Goal: Communication & Community: Answer question/provide support

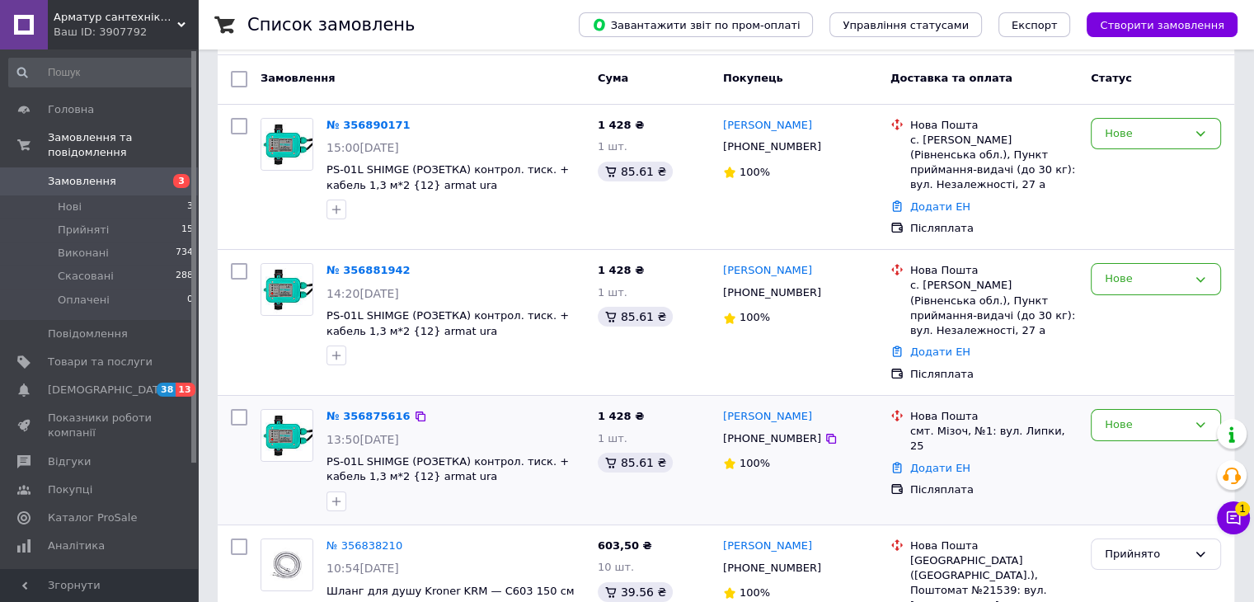
scroll to position [82, 0]
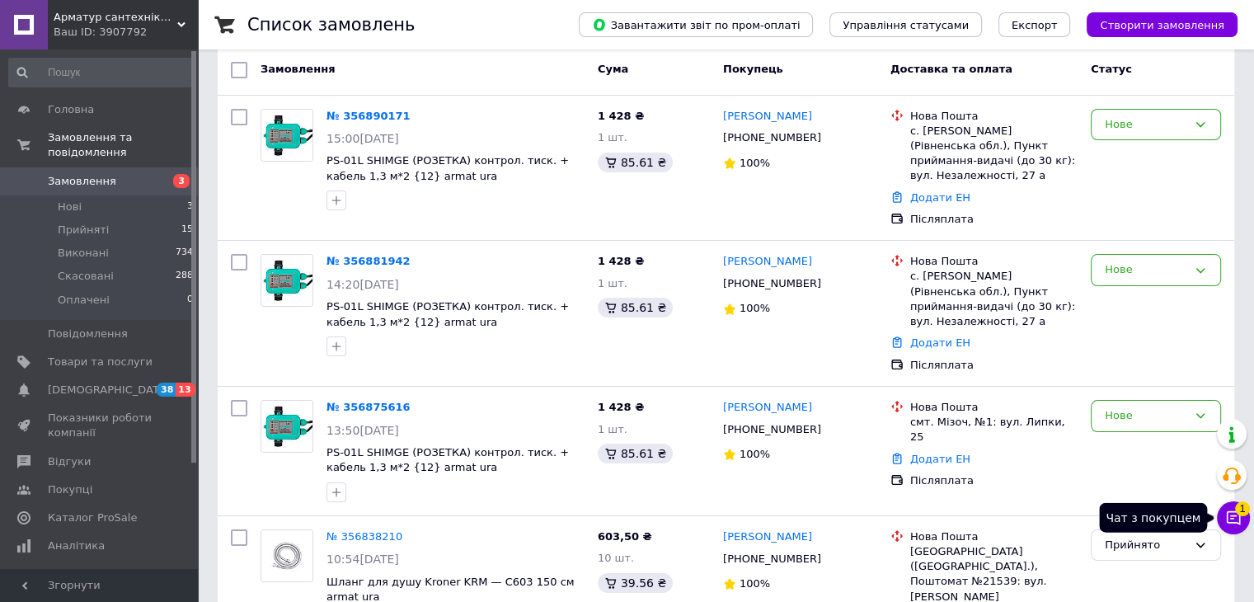
click at [1237, 509] on span "1" at bounding box center [1242, 507] width 15 height 15
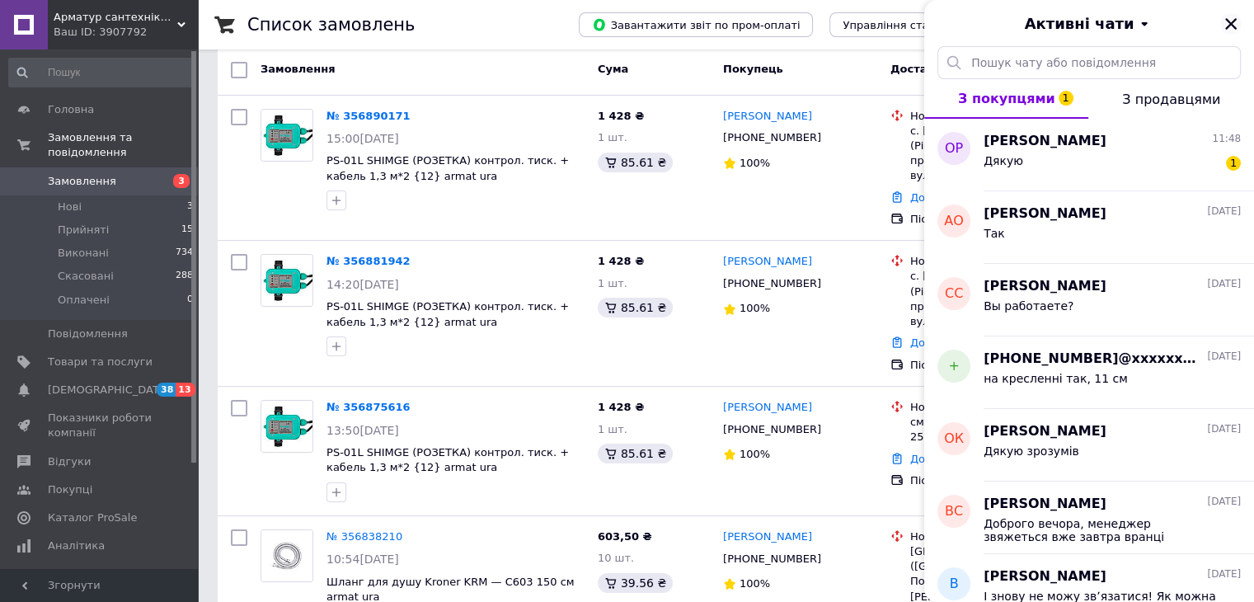
click at [1227, 26] on icon "Закрити" at bounding box center [1231, 24] width 12 height 12
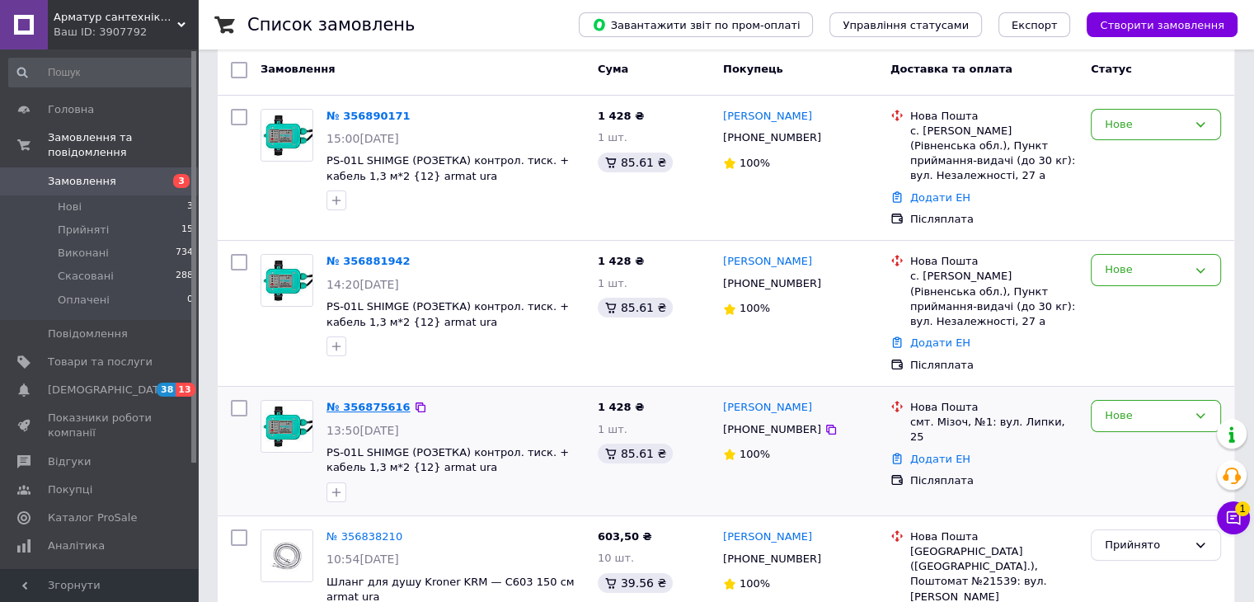
click at [362, 401] on link "№ 356875616" at bounding box center [368, 407] width 84 height 12
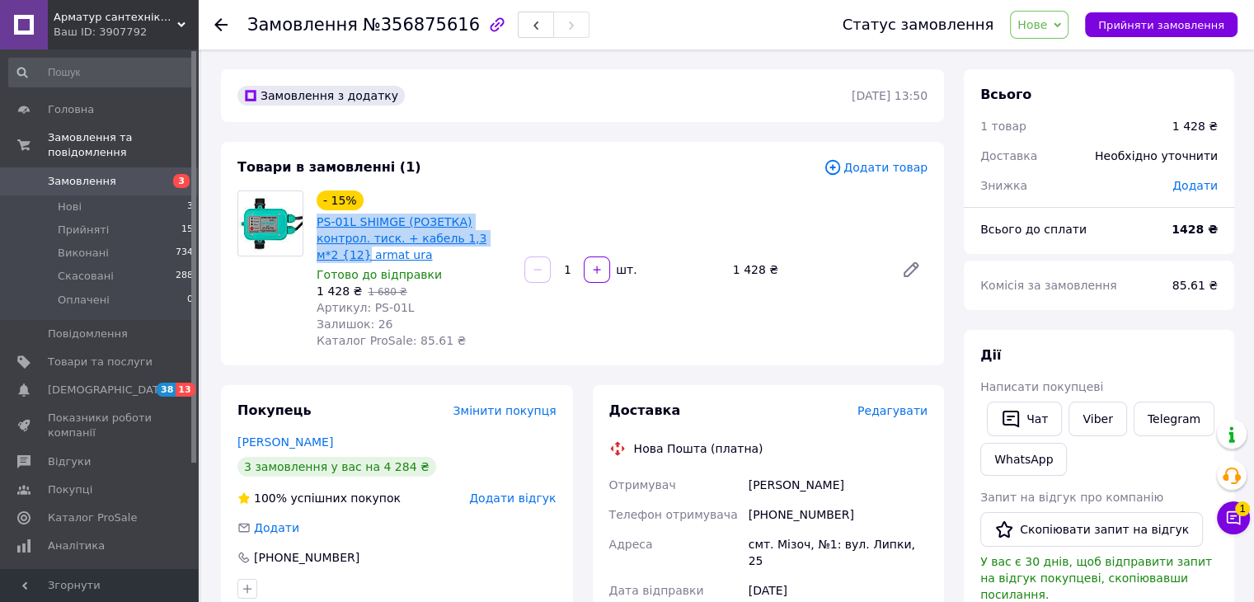
drag, startPoint x: 311, startPoint y: 215, endPoint x: 453, endPoint y: 241, distance: 144.9
click at [453, 241] on div "- 15% PS-01L SHIMGE (РОЗЕТКА) контрол. тиск. + кабель 1,3 м*2 {12} armat ura Го…" at bounding box center [414, 269] width 208 height 165
copy link "PS-01L SHIMGE (РОЗЕТКА) контрол. тиск. + кабель 1,3 м*2 {12}"
click at [137, 174] on span "Замовлення" at bounding box center [100, 181] width 105 height 15
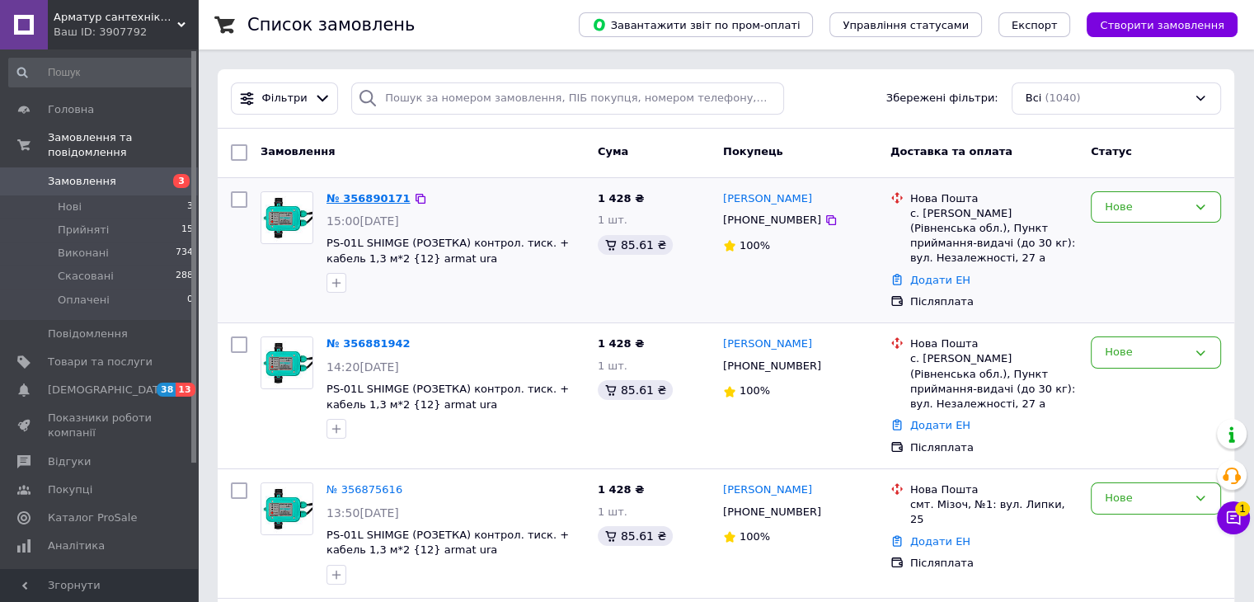
click at [364, 199] on link "№ 356890171" at bounding box center [368, 198] width 84 height 12
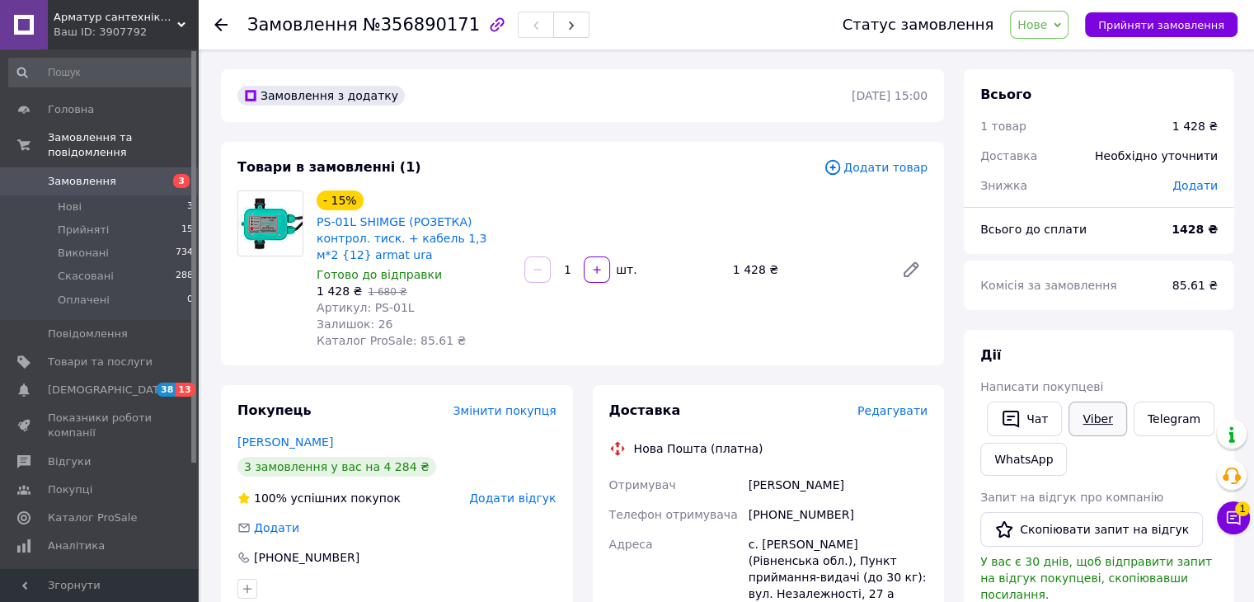
click at [1097, 412] on link "Viber" at bounding box center [1097, 418] width 58 height 35
click at [1024, 418] on button "Чат" at bounding box center [1024, 418] width 75 height 35
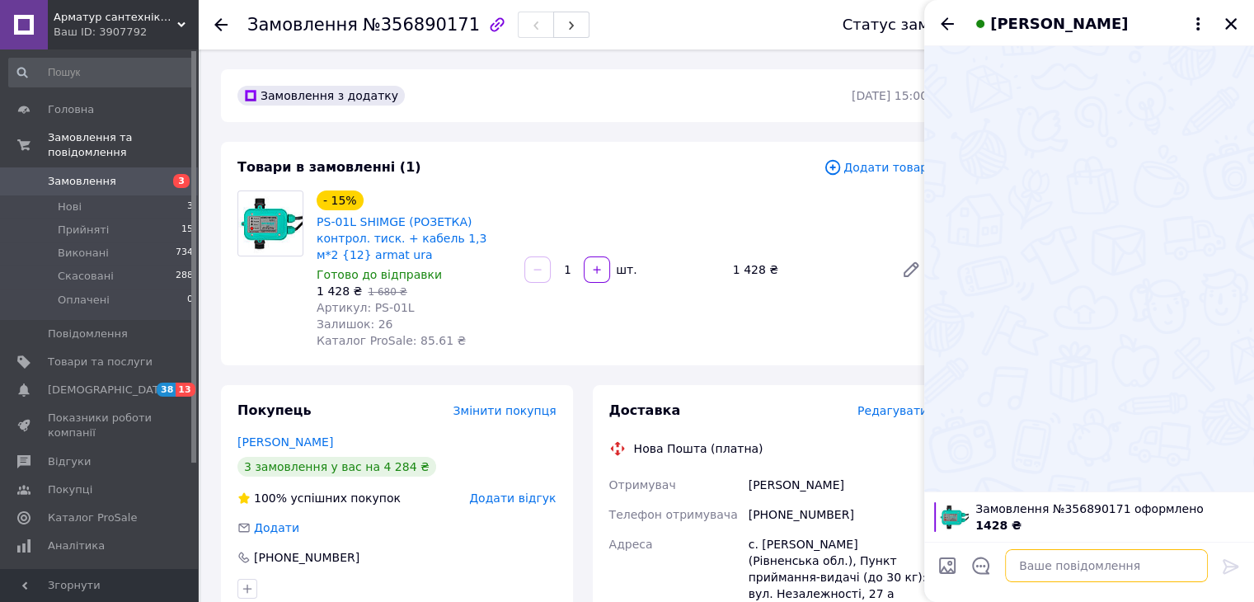
click at [1062, 569] on textarea at bounding box center [1106, 565] width 203 height 33
type textarea "Вітаю"
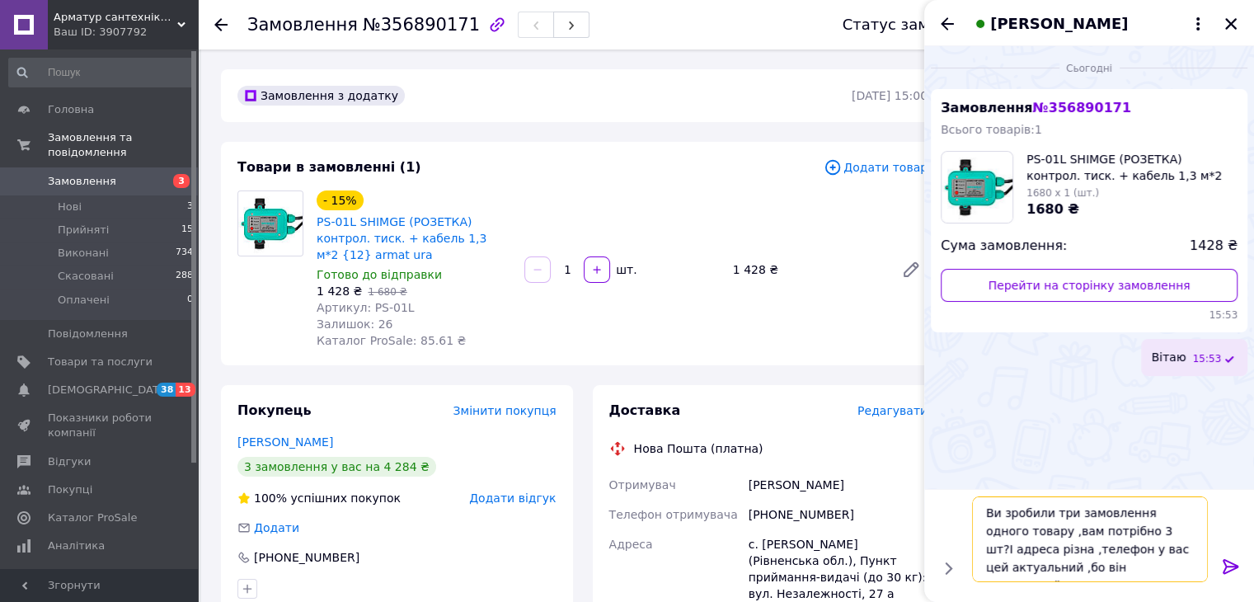
type textarea "Ви зробили три замовлення одного товару ,вам потрібно 3 шт?І адреса різна ,теле…"
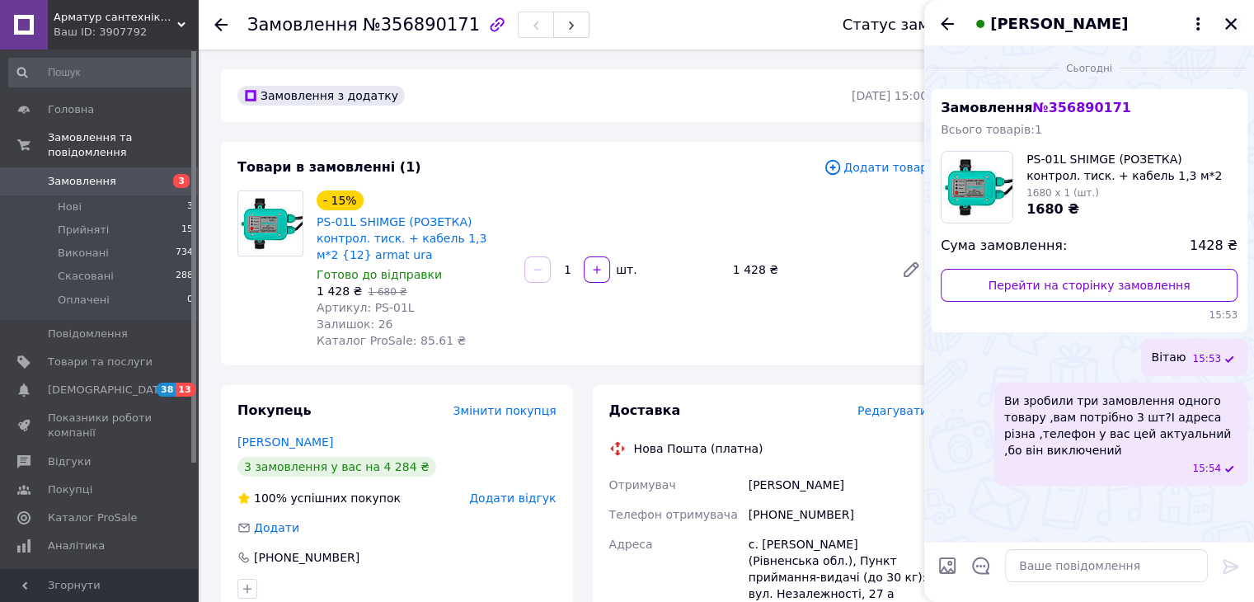
click at [1228, 29] on icon "Закрити" at bounding box center [1230, 23] width 15 height 15
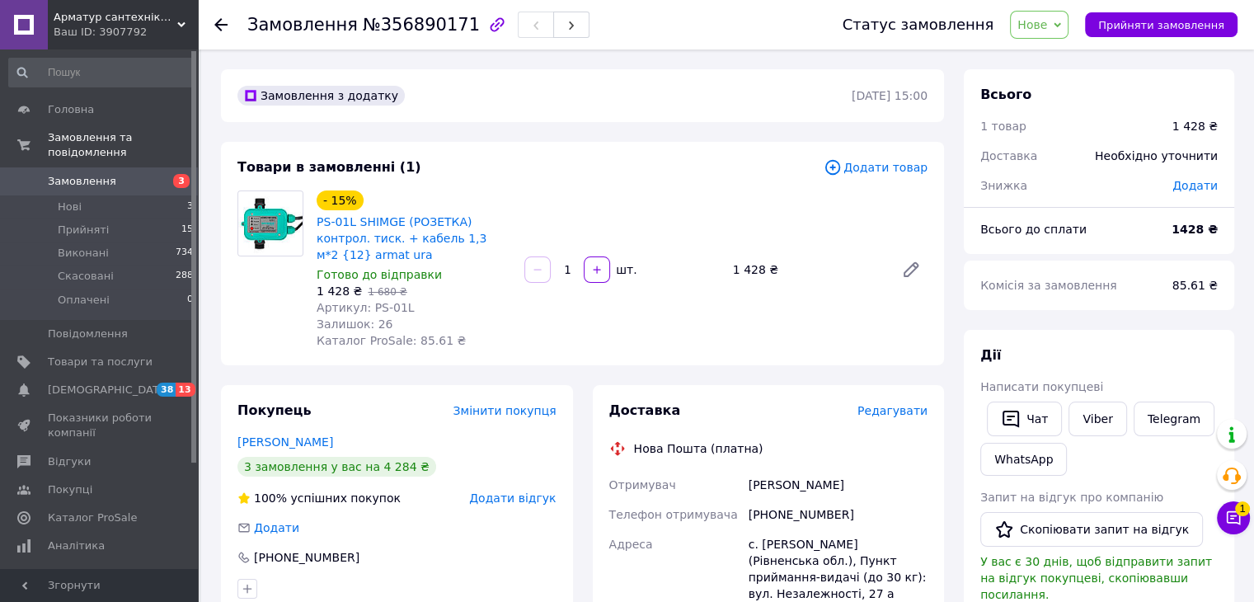
click at [130, 174] on span "Замовлення" at bounding box center [100, 181] width 105 height 15
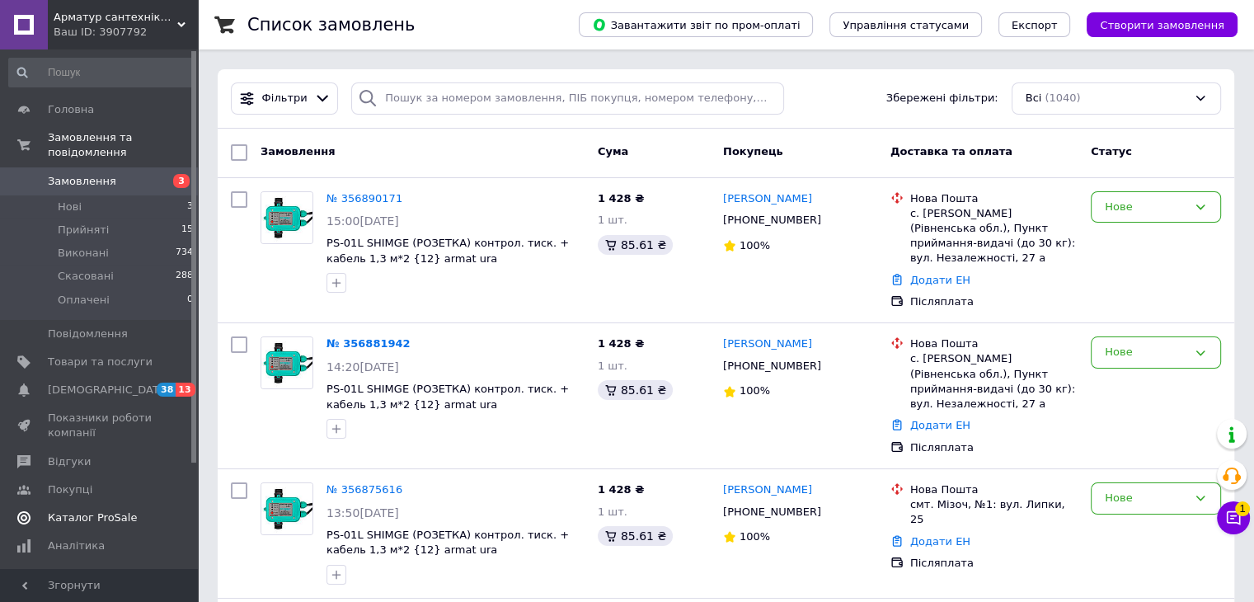
click at [123, 510] on span "Каталог ProSale" at bounding box center [92, 517] width 89 height 15
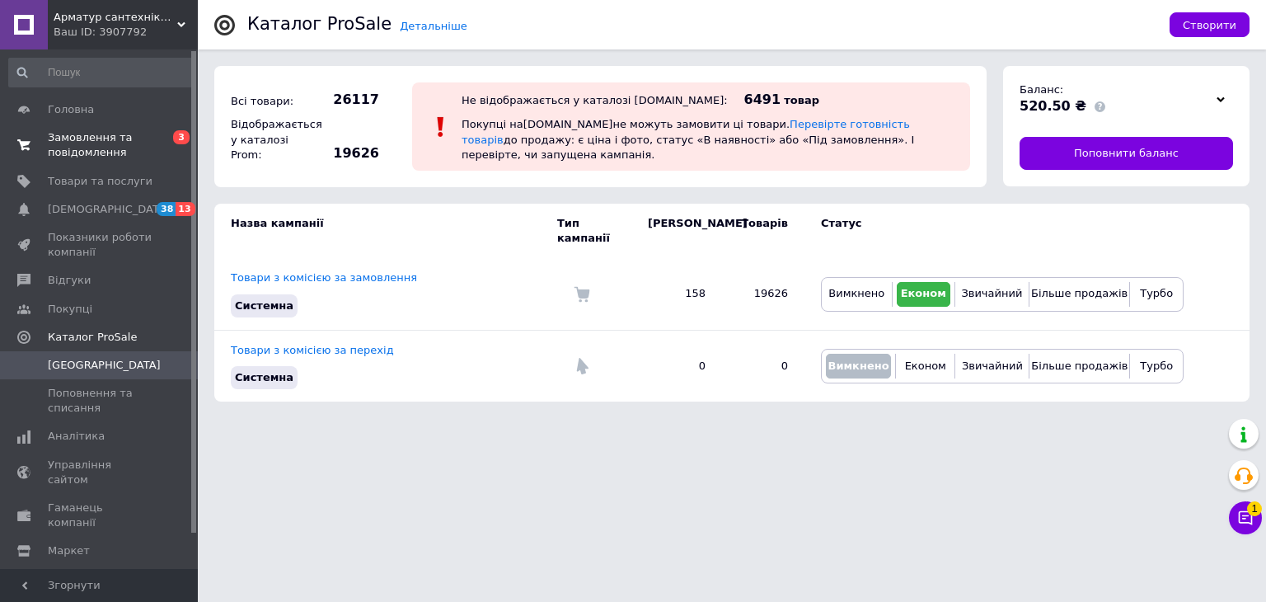
click at [109, 149] on span "Замовлення та повідомлення" at bounding box center [100, 145] width 105 height 30
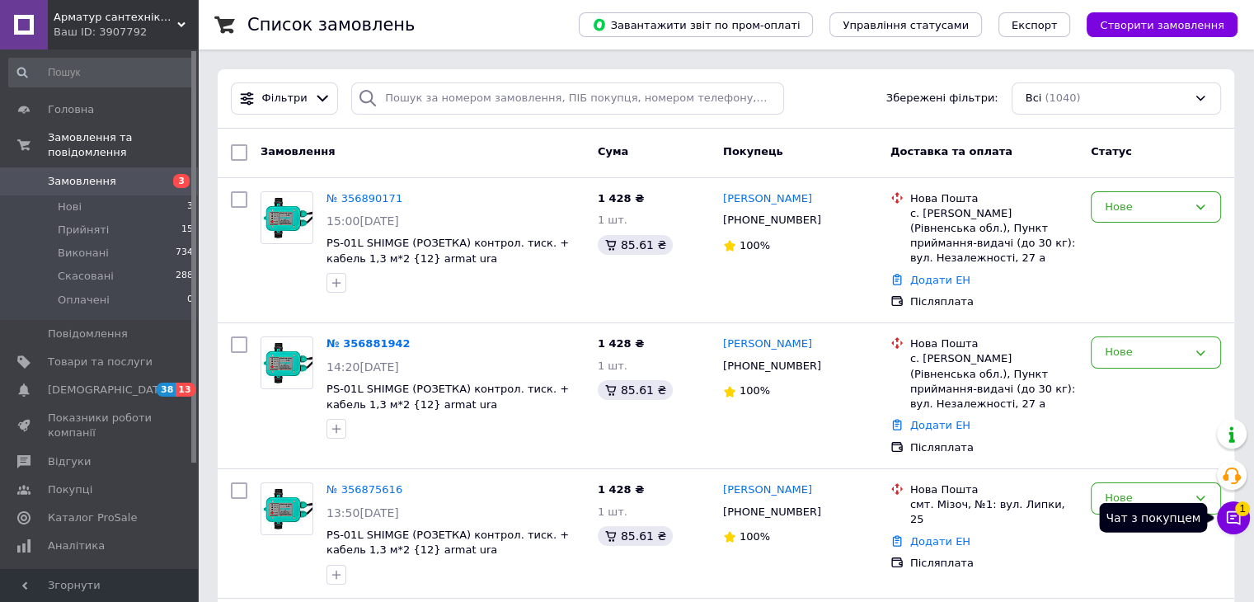
click at [1227, 516] on icon at bounding box center [1234, 518] width 14 height 14
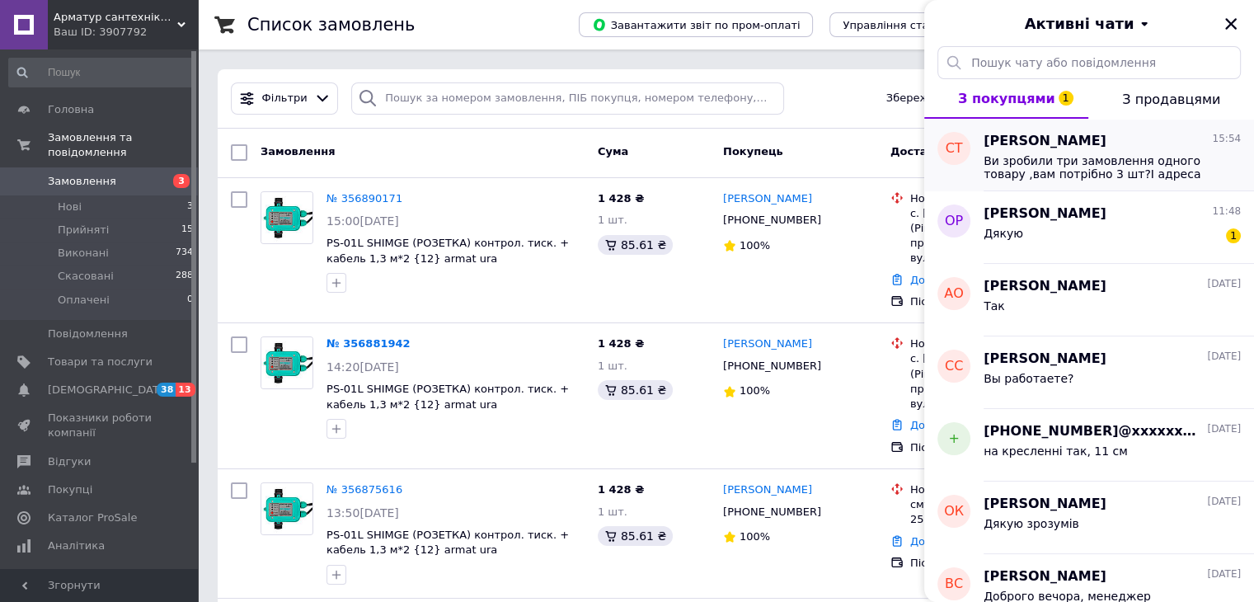
click at [1125, 164] on span "Ви зробили три замовлення одного товару ,вам потрібно 3 шт?І адреса різна ,теле…" at bounding box center [1100, 167] width 234 height 26
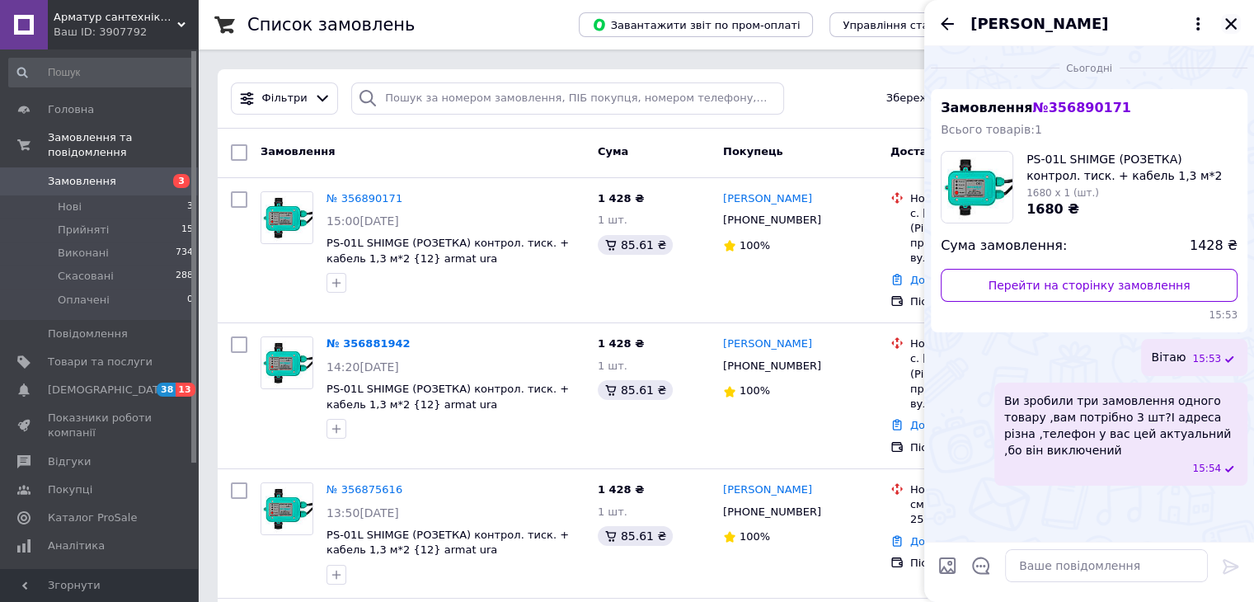
click at [1227, 26] on icon "Закрити" at bounding box center [1231, 24] width 12 height 12
